Goal: Task Accomplishment & Management: Manage account settings

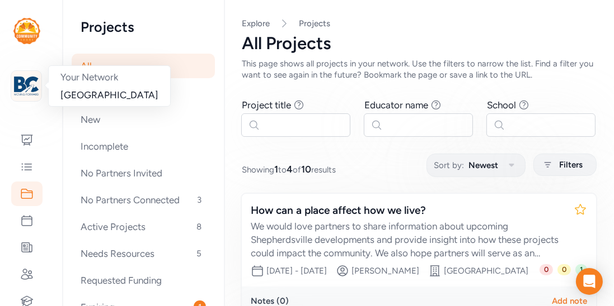
click at [29, 84] on img at bounding box center [26, 86] width 25 height 25
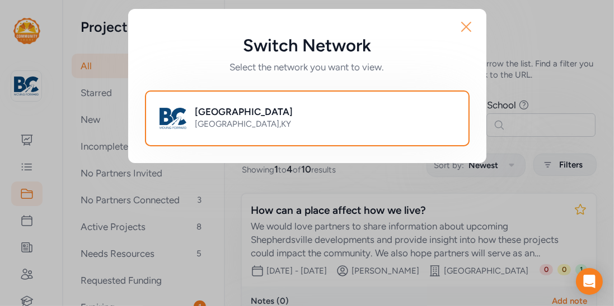
click at [464, 29] on icon "button" at bounding box center [465, 26] width 9 height 9
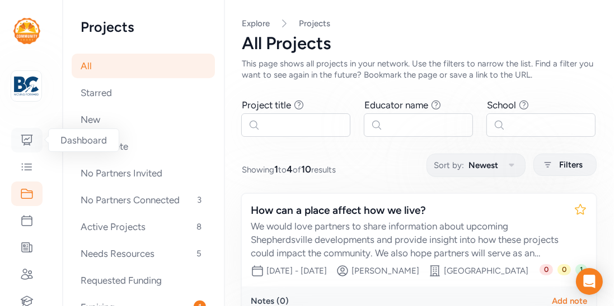
click at [33, 141] on icon at bounding box center [26, 140] width 13 height 13
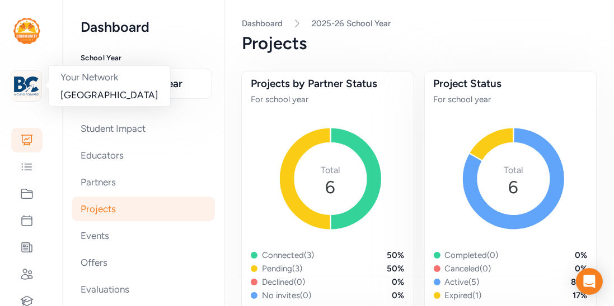
click at [28, 84] on img at bounding box center [26, 86] width 25 height 25
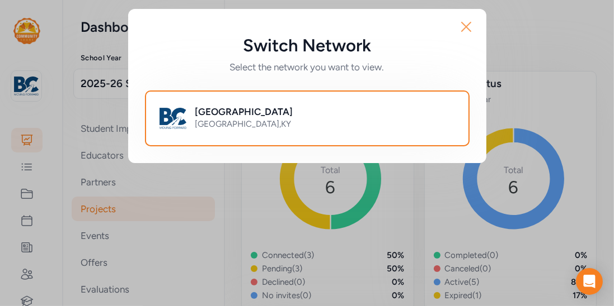
click at [460, 33] on icon "button" at bounding box center [466, 27] width 18 height 18
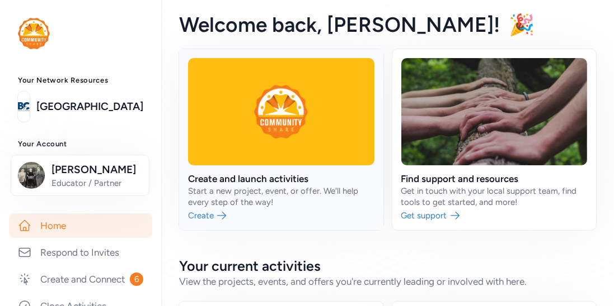
click at [216, 175] on link at bounding box center [281, 139] width 204 height 181
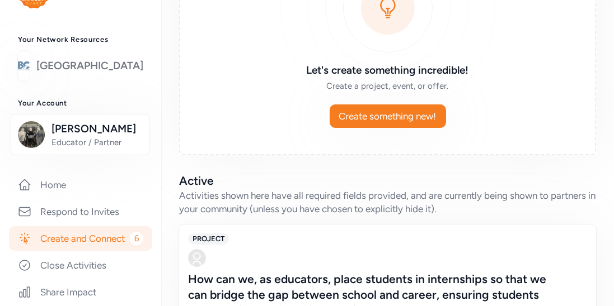
scroll to position [47, 0]
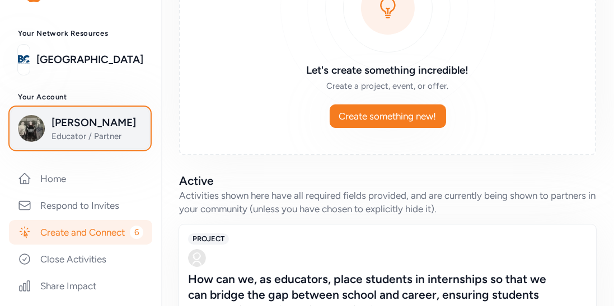
click at [67, 131] on span "[PERSON_NAME]" at bounding box center [96, 123] width 91 height 16
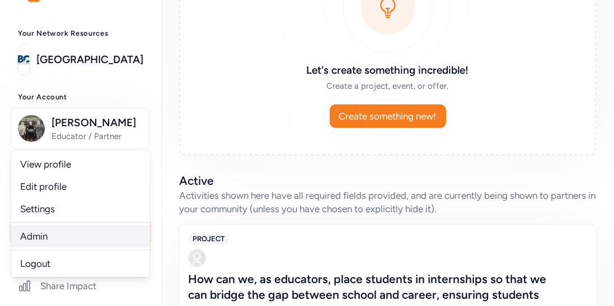
click at [59, 233] on link "Admin" at bounding box center [80, 236] width 139 height 22
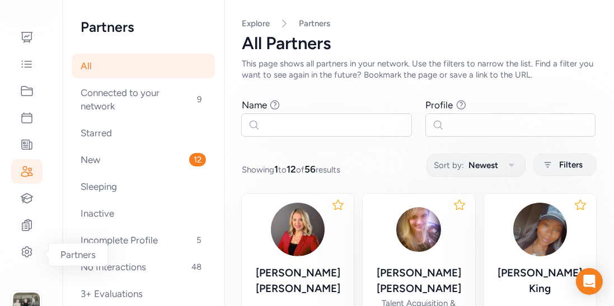
scroll to position [103, 0]
click at [21, 164] on icon at bounding box center [26, 170] width 13 height 13
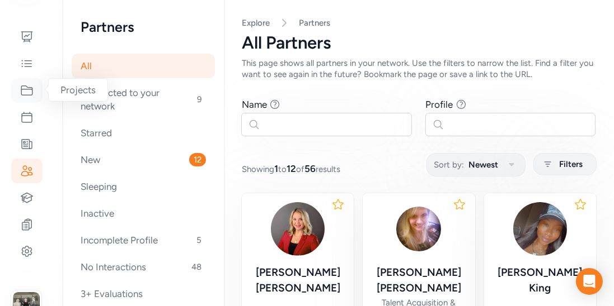
click at [21, 82] on div at bounding box center [26, 90] width 31 height 25
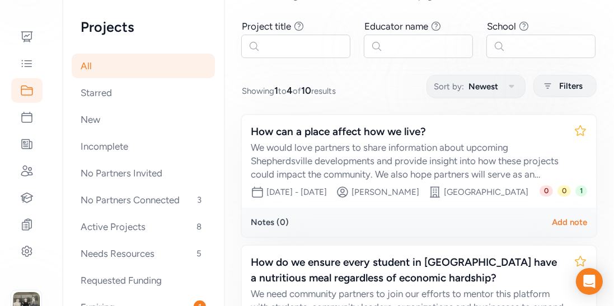
scroll to position [80, 0]
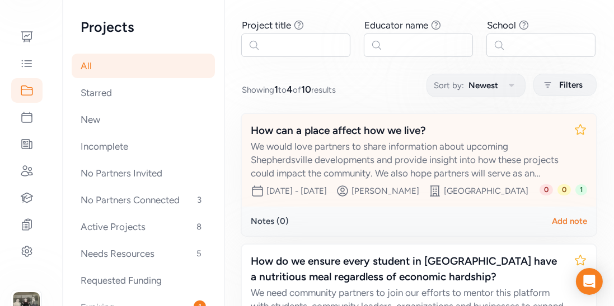
click at [322, 130] on div "How can a place affect how we live?" at bounding box center [408, 131] width 314 height 16
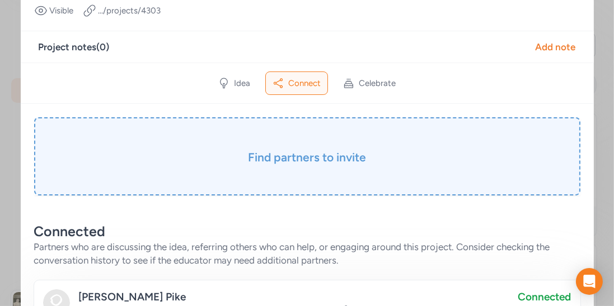
scroll to position [125, 0]
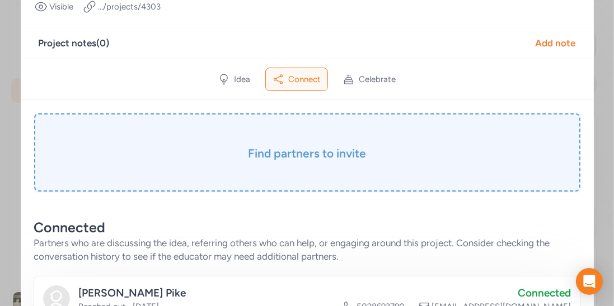
click at [322, 146] on h3 "Find partners to invite" at bounding box center [307, 154] width 490 height 16
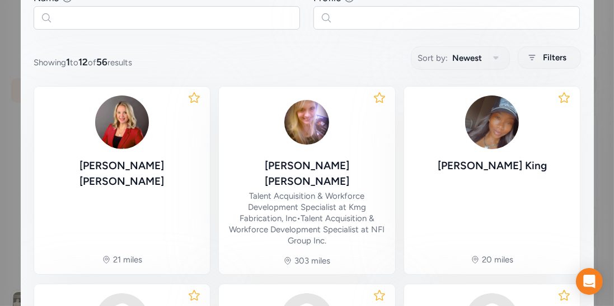
scroll to position [178, 0]
